Goal: Task Accomplishment & Management: Manage account settings

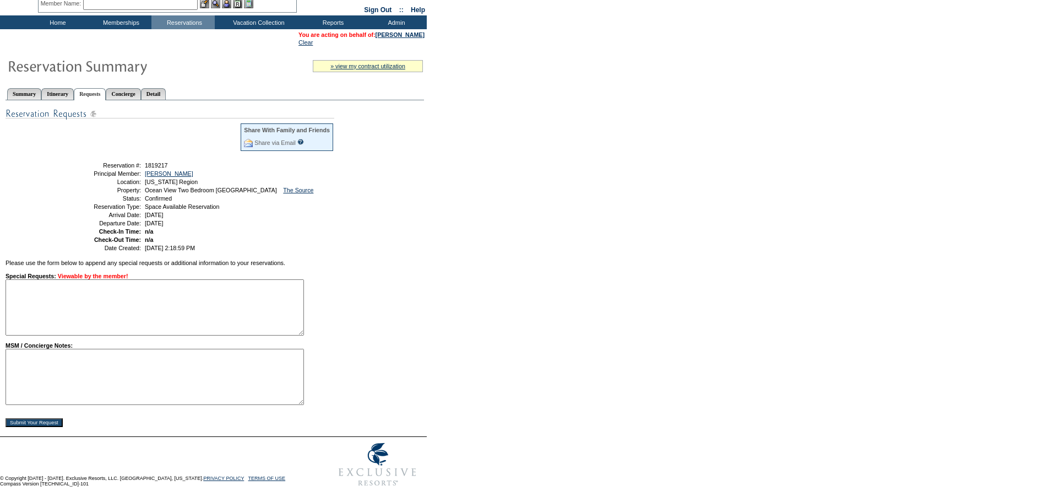
scroll to position [59, 0]
click at [36, 388] on textarea at bounding box center [155, 377] width 299 height 56
paste textarea "Comp stay for blackout provided by Rosewood. Available stay confirmed at comp r…"
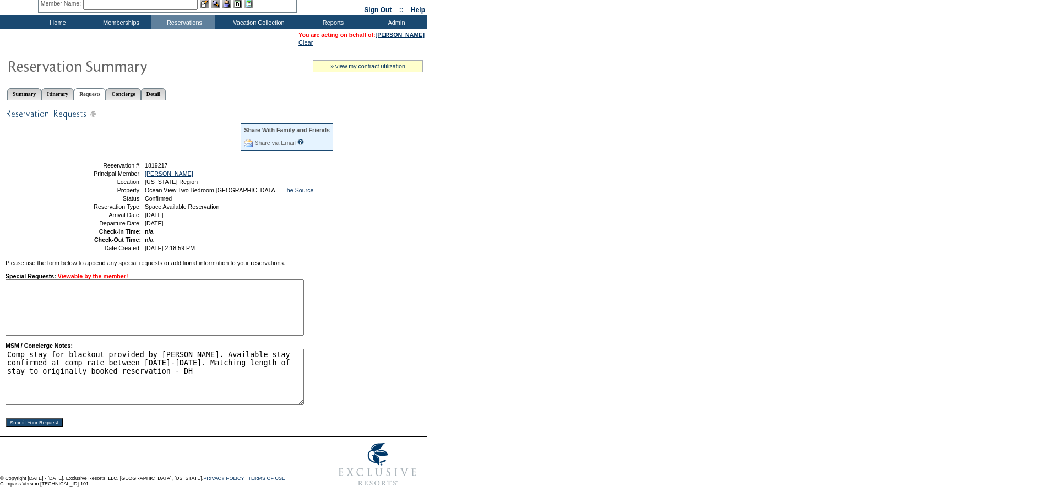
drag, startPoint x: 12, startPoint y: 350, endPoint x: 25, endPoint y: 365, distance: 19.9
click at [12, 350] on textarea "Comp stay for blackout provided by Rosewood. Available stay confirmed at comp r…" at bounding box center [155, 377] width 299 height 56
click at [59, 351] on textarea "Comp stay for blackout provided by Rosewood. Available stay confirmed at comp r…" at bounding box center [155, 377] width 299 height 56
click at [197, 369] on textarea "Comp stay for trip impacted by blackout dates provided by Rosewood. Available s…" at bounding box center [155, 377] width 299 height 56
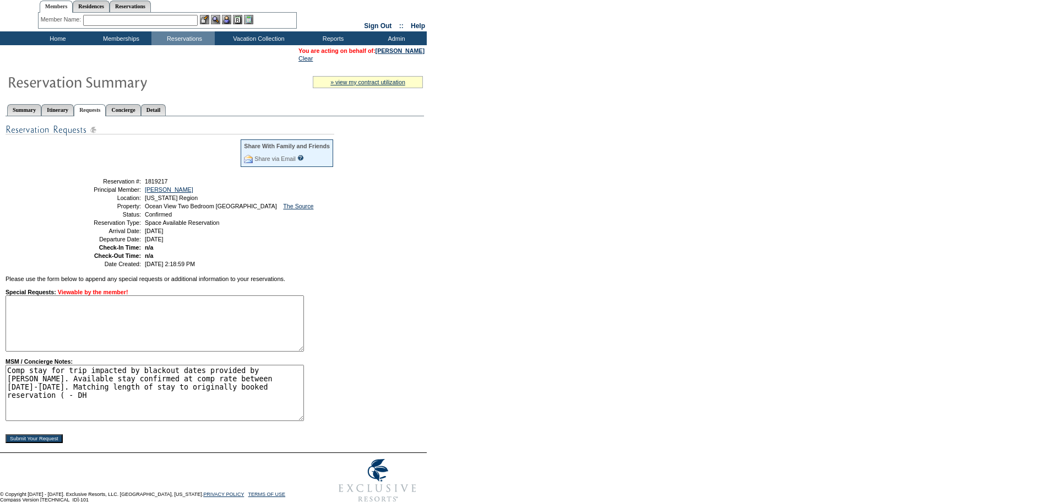
scroll to position [4, 0]
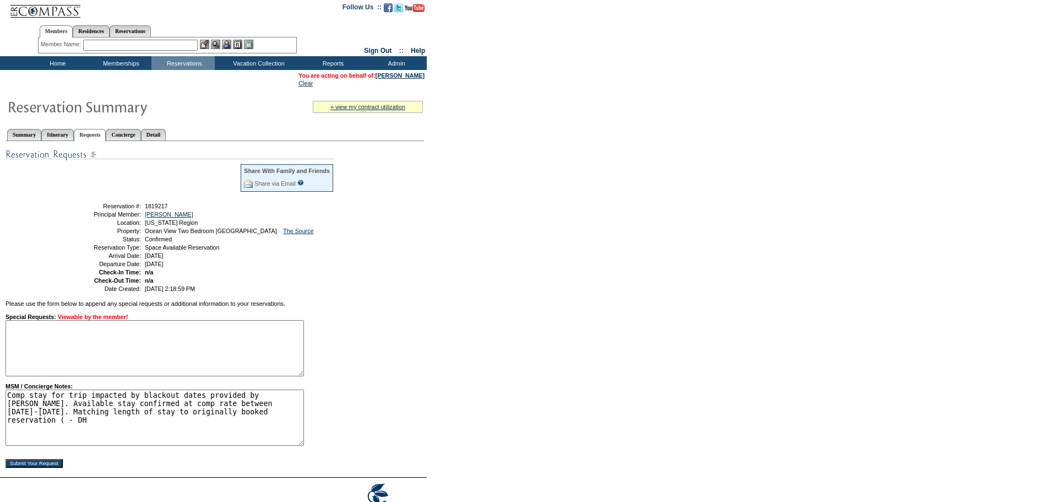
type textarea "Comp stay for trip impacted by blackout dates provided by Rosewood. Available s…"
click at [46, 468] on input "Submit Your Request" at bounding box center [34, 463] width 57 height 9
click at [431, 273] on form "Follow Us ::" at bounding box center [524, 264] width 1049 height 537
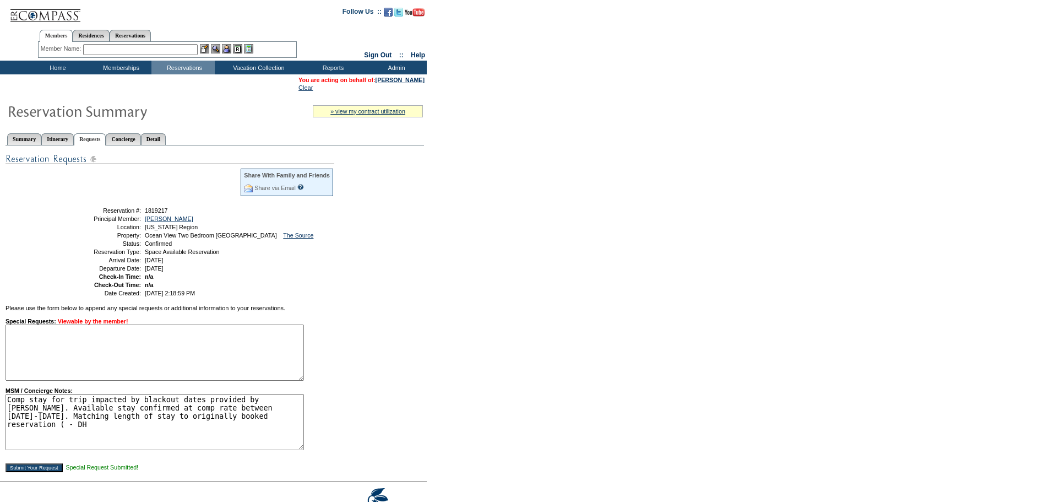
scroll to position [4, 0]
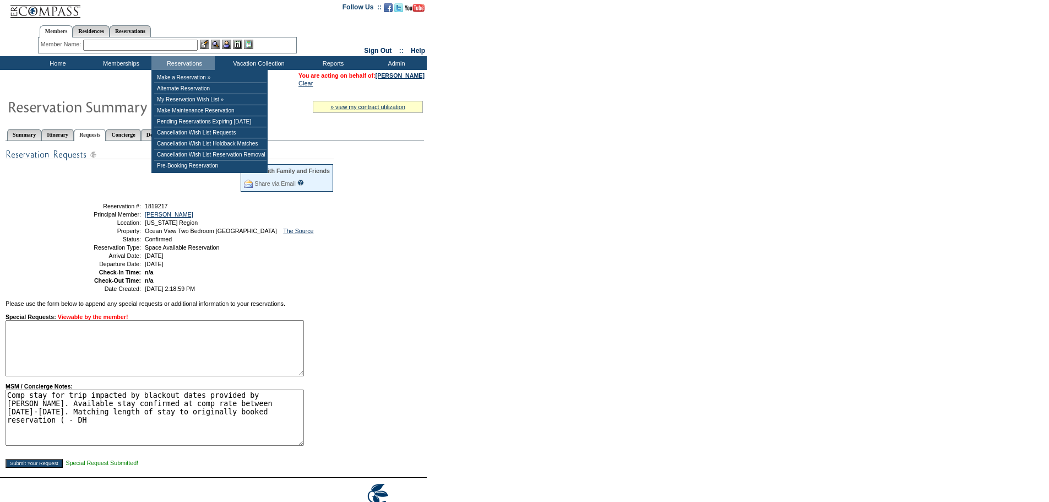
click at [205, 425] on textarea "Comp stay for trip impacted by blackout dates provided by [PERSON_NAME]. Availa…" at bounding box center [155, 417] width 299 height 56
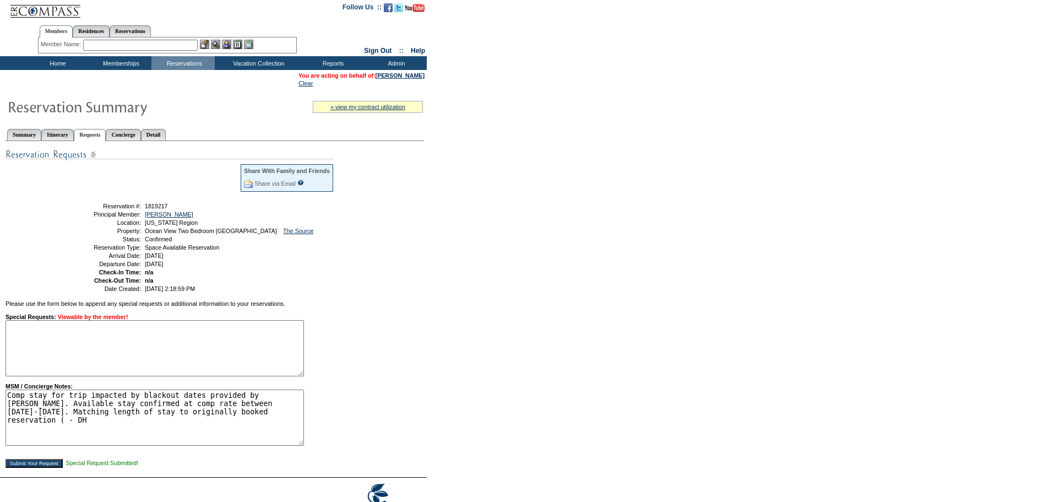
paste textarea "1699286"
type textarea "Comp stay for trip impacted by blackout dates provided by [PERSON_NAME]. Availa…"
click at [46, 468] on input "Submit Your Request" at bounding box center [34, 463] width 57 height 9
click at [436, 383] on form "Follow Us ::" at bounding box center [524, 264] width 1049 height 537
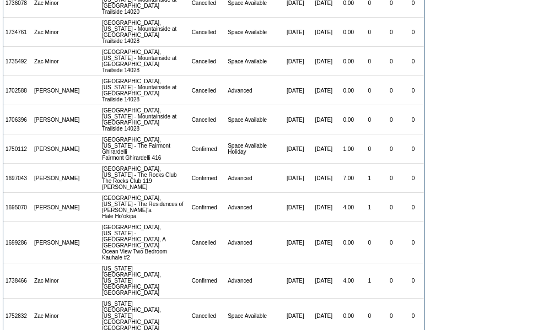
scroll to position [220, 0]
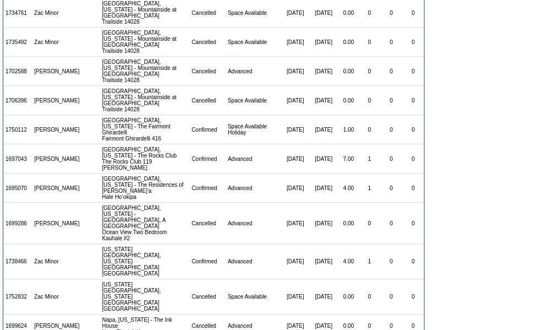
click at [19, 203] on td "1699286" at bounding box center [17, 223] width 29 height 41
copy td "1699286"
